Goal: Check status: Check status

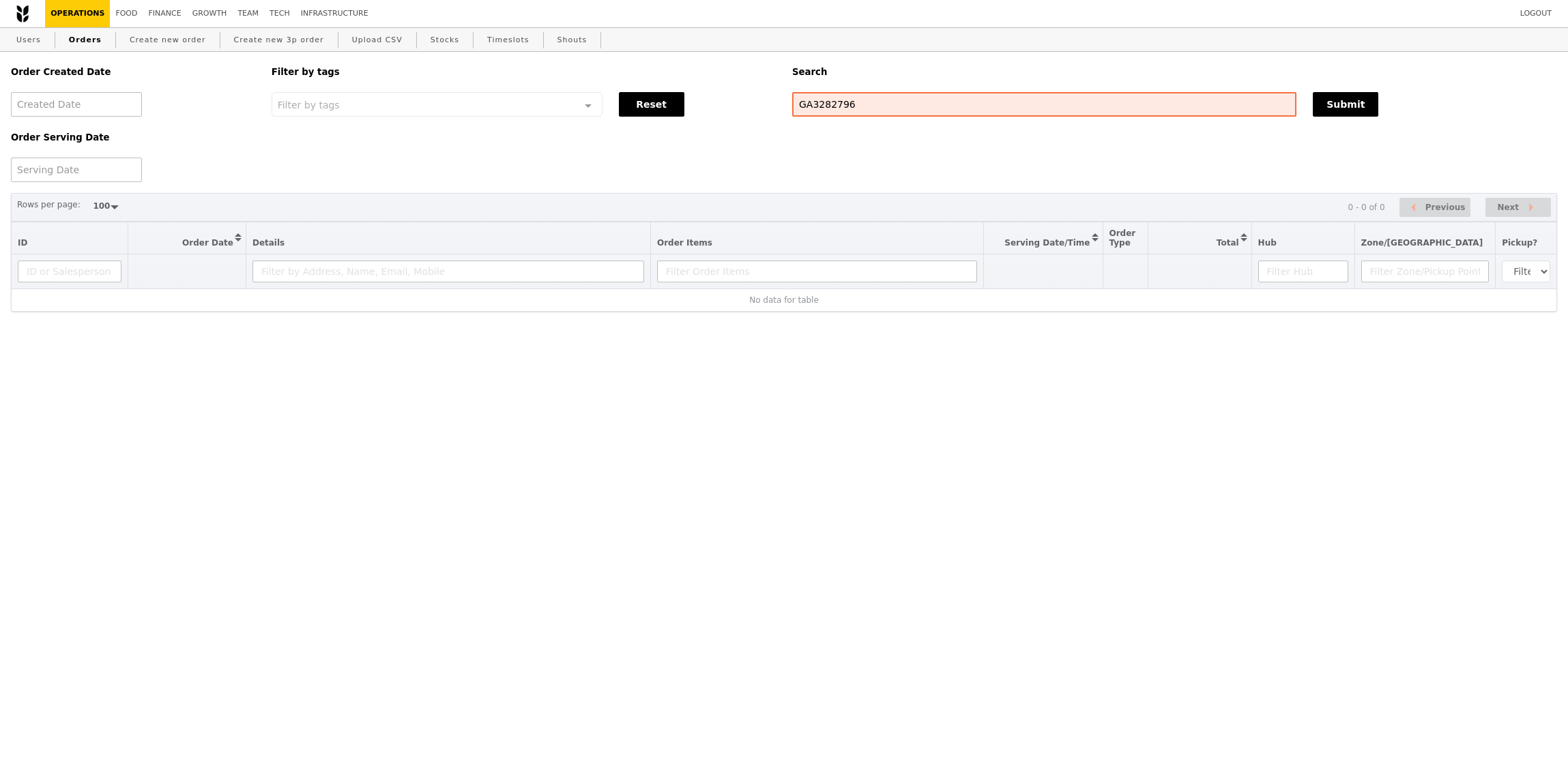
select select "100"
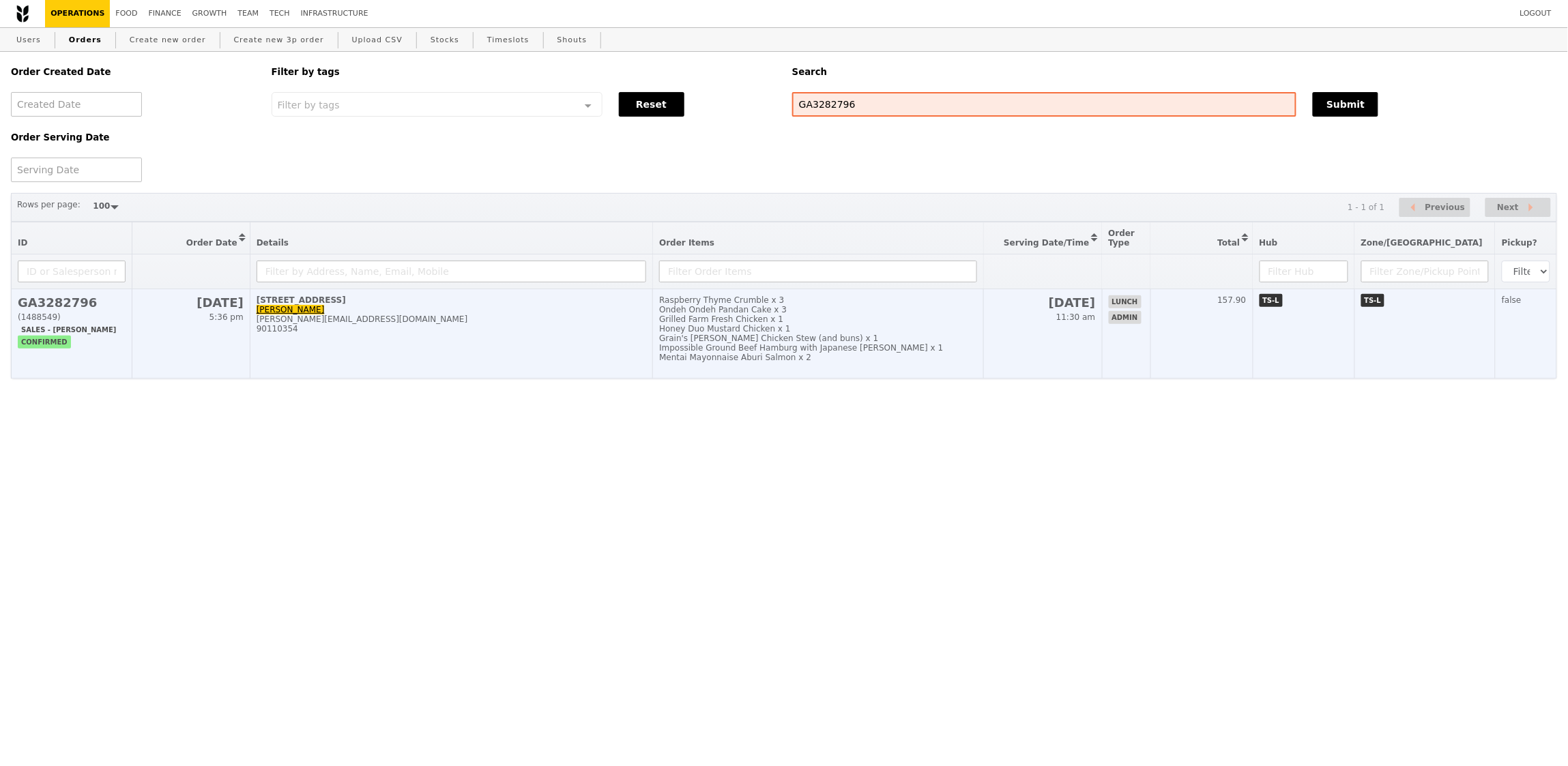
click at [1090, 327] on td "[DATE] 11:30 am" at bounding box center [1043, 334] width 119 height 89
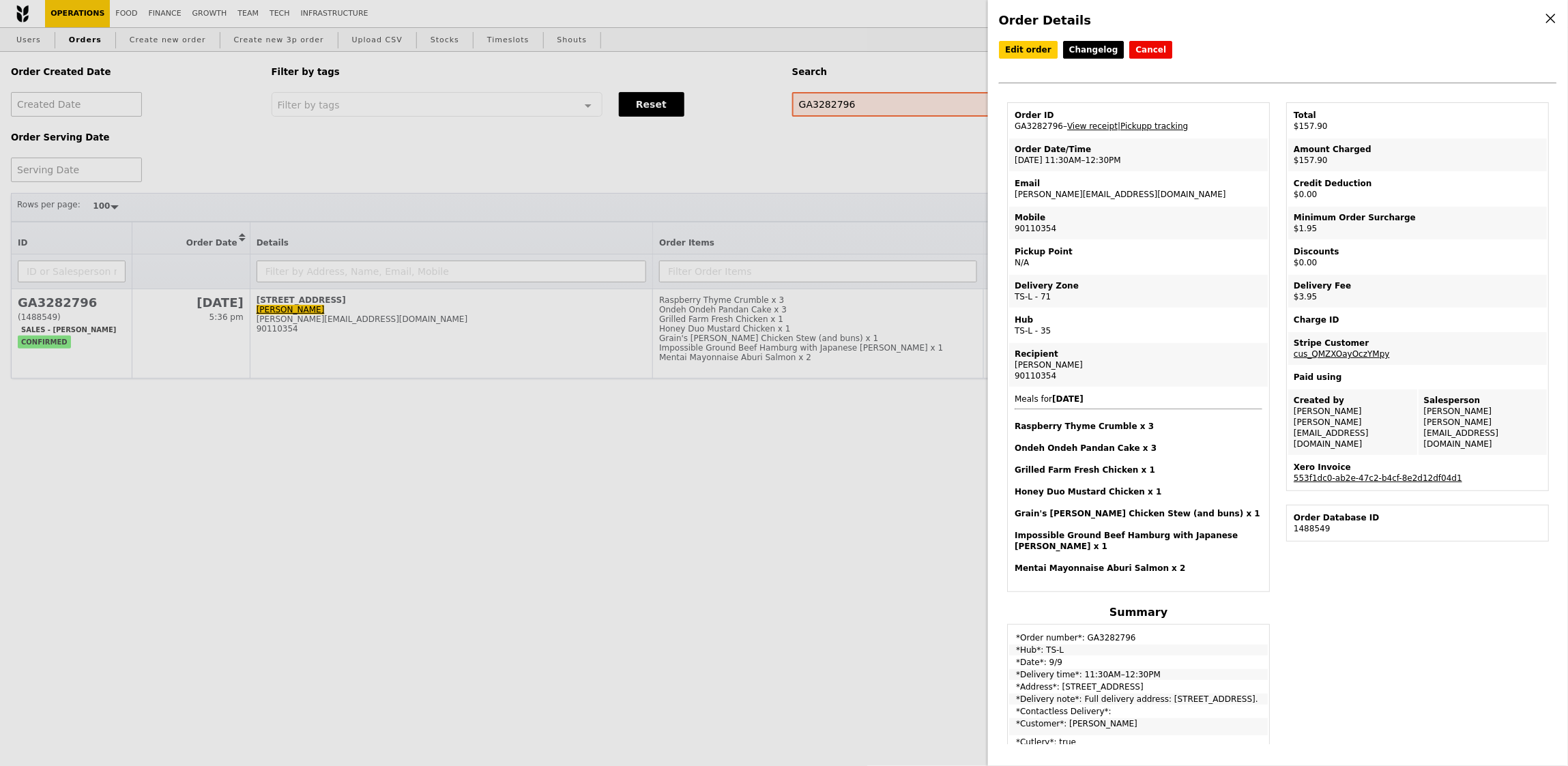
click at [1040, 121] on td "Order ID GA3282796 – View receipt | Pickupp tracking" at bounding box center [1138, 121] width 259 height 33
copy td "GA3282796"
click at [1022, 125] on td "Order ID GA3282796 – View receipt | Pickupp tracking" at bounding box center [1138, 121] width 259 height 33
click at [1031, 126] on td "Order ID GA3282796 – View receipt | Pickupp tracking" at bounding box center [1138, 121] width 259 height 33
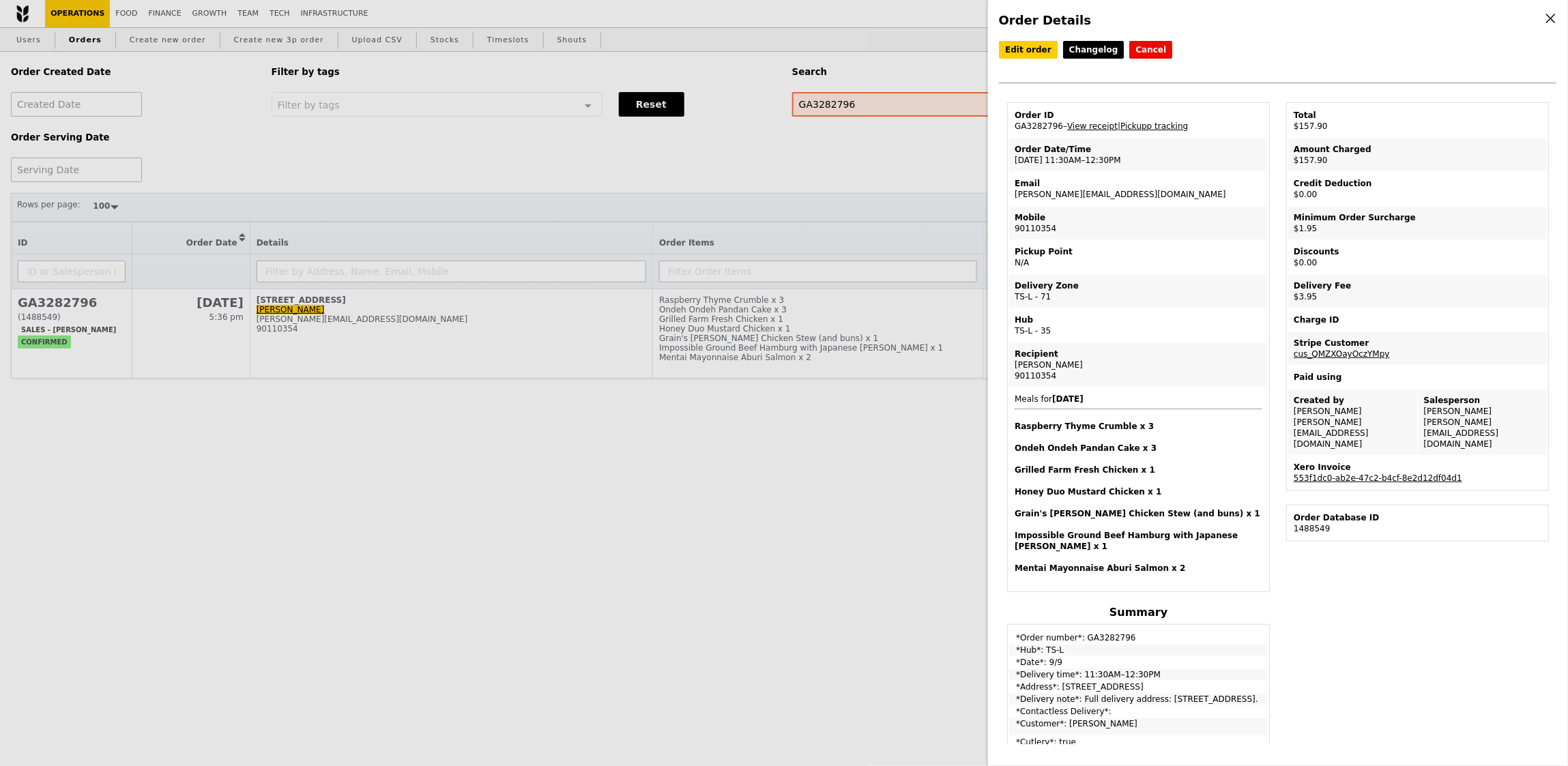
click at [1031, 126] on td "Order ID GA3282796 – View receipt | Pickupp tracking" at bounding box center [1138, 121] width 259 height 33
copy td "GA3282796"
